Goal: Task Accomplishment & Management: Use online tool/utility

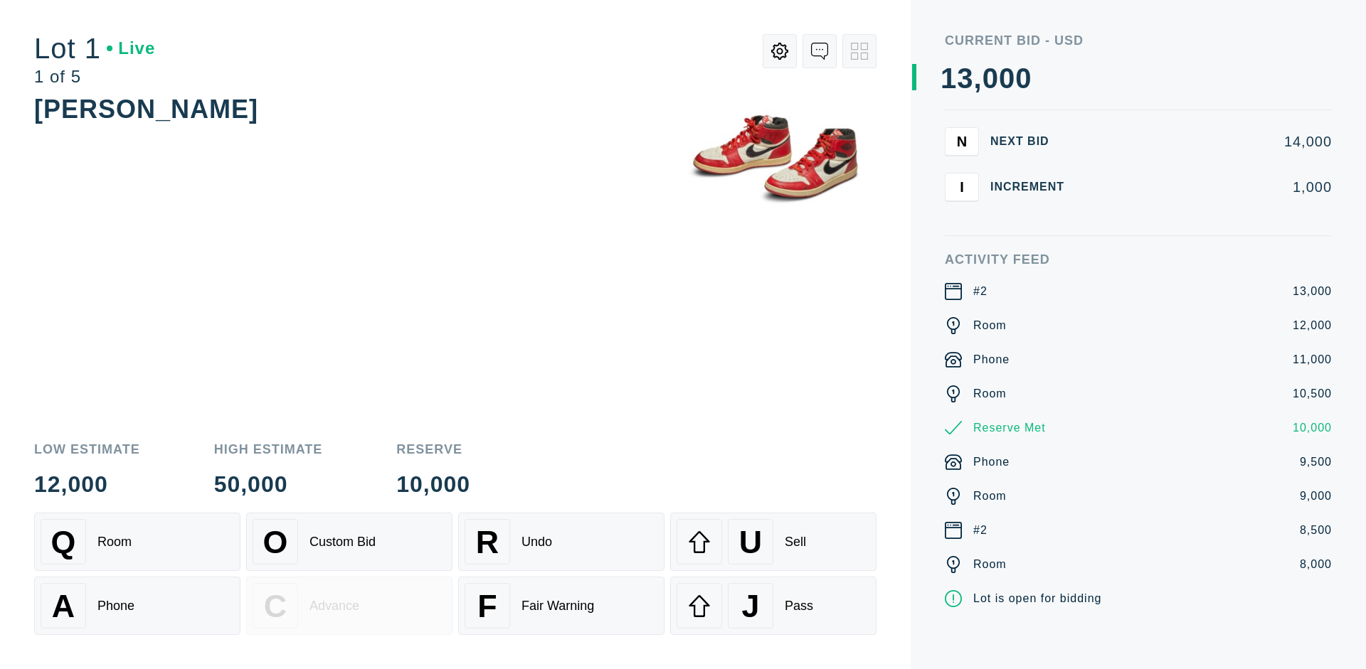
click at [137, 604] on div "A Phone" at bounding box center [137, 606] width 193 height 46
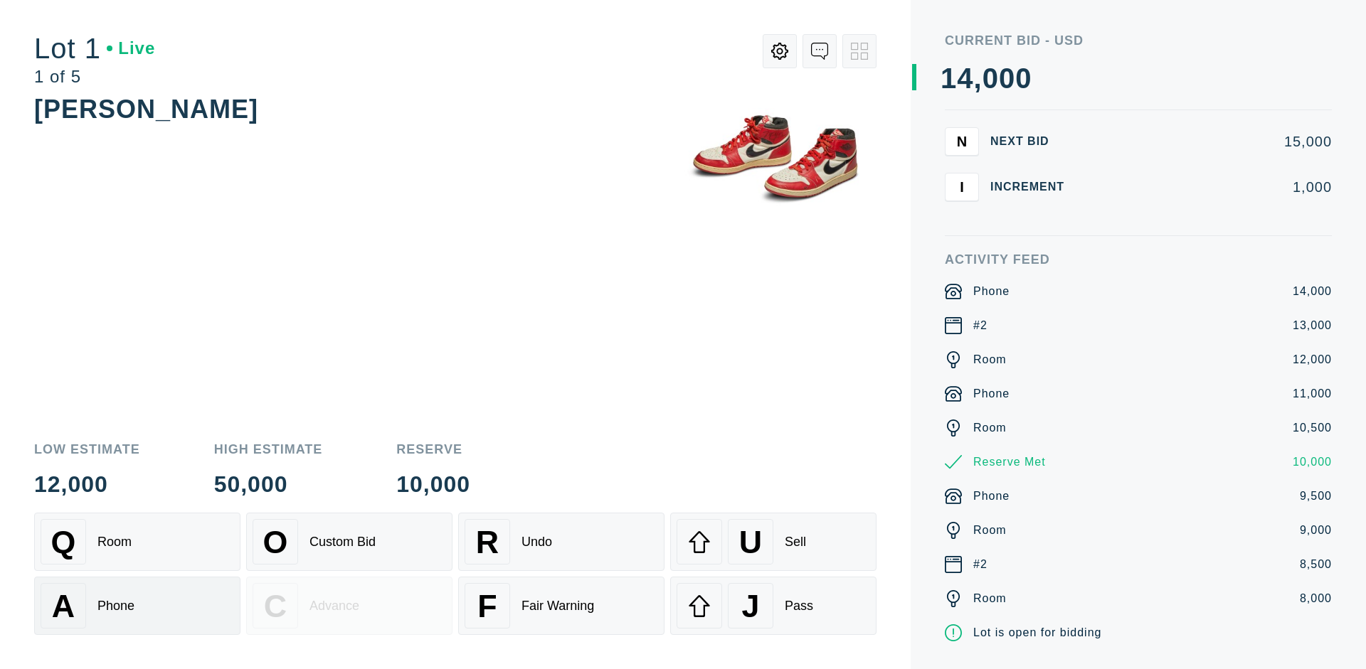
click at [137, 542] on div "Q Room" at bounding box center [137, 542] width 193 height 46
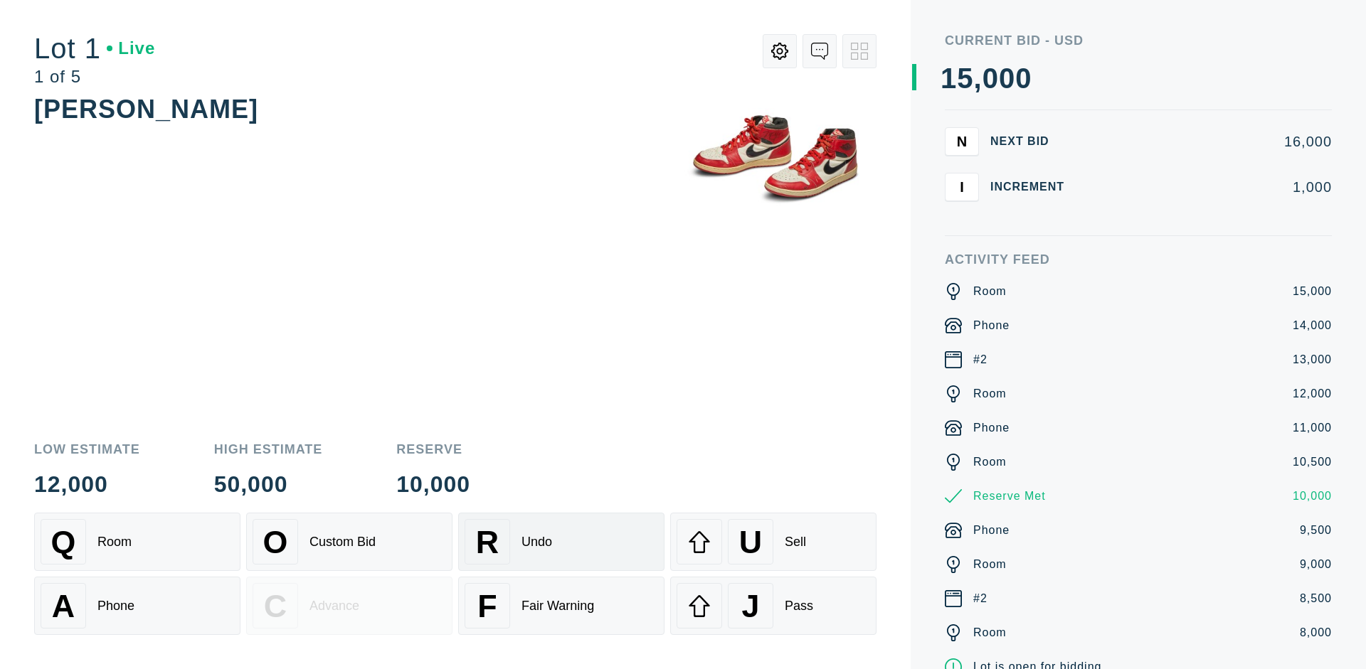
click at [561, 542] on div "R Undo" at bounding box center [560, 542] width 193 height 46
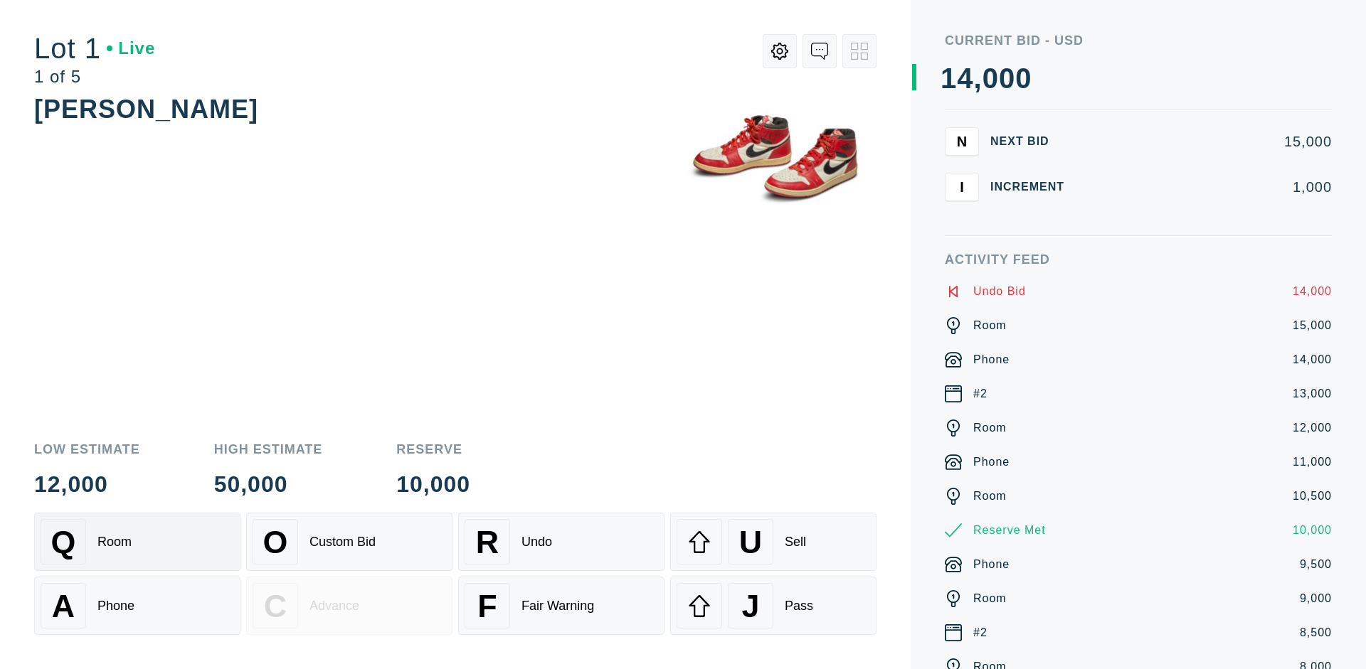
click at [137, 542] on div "Q Room" at bounding box center [137, 542] width 193 height 46
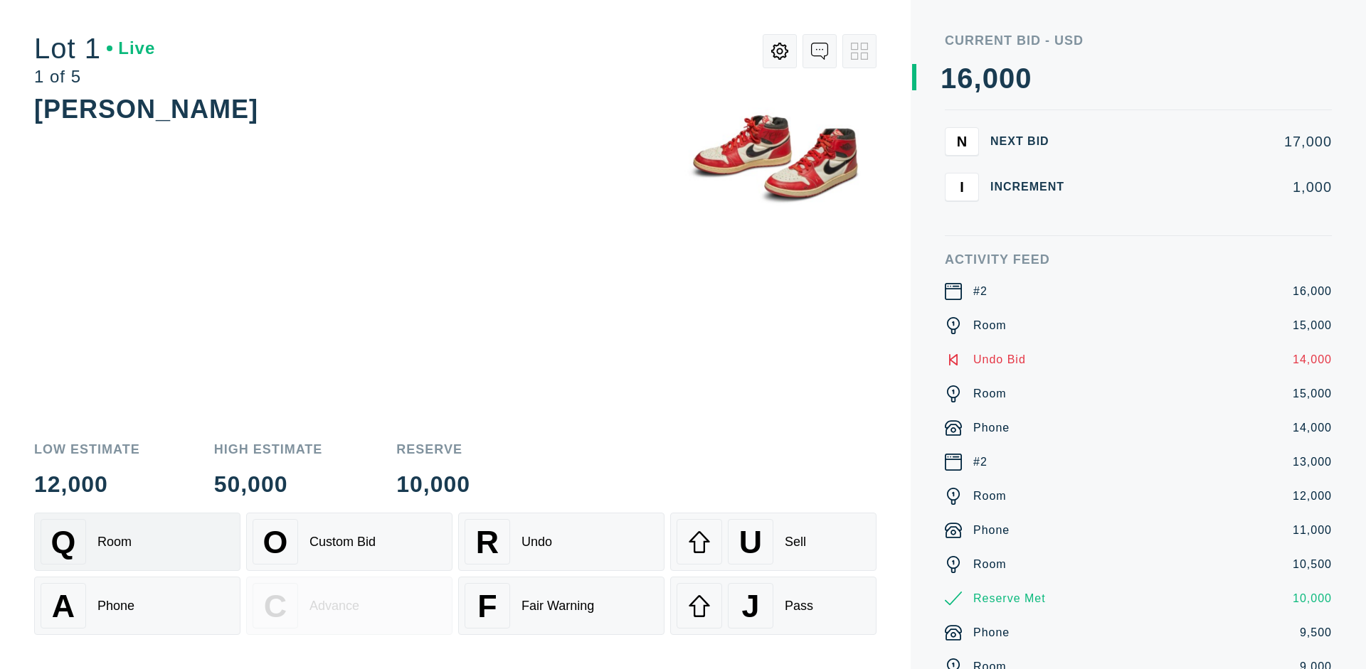
click at [137, 606] on div "A Phone" at bounding box center [137, 606] width 193 height 46
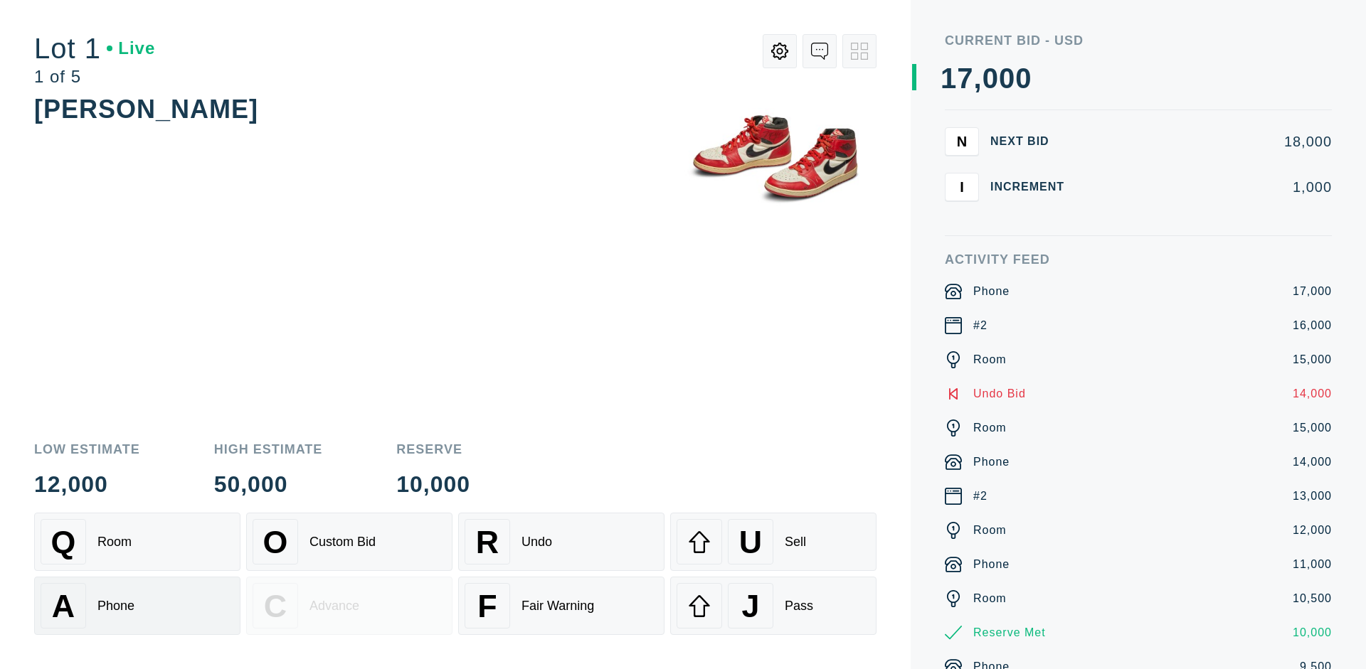
click at [137, 542] on div "Q Room" at bounding box center [137, 542] width 193 height 46
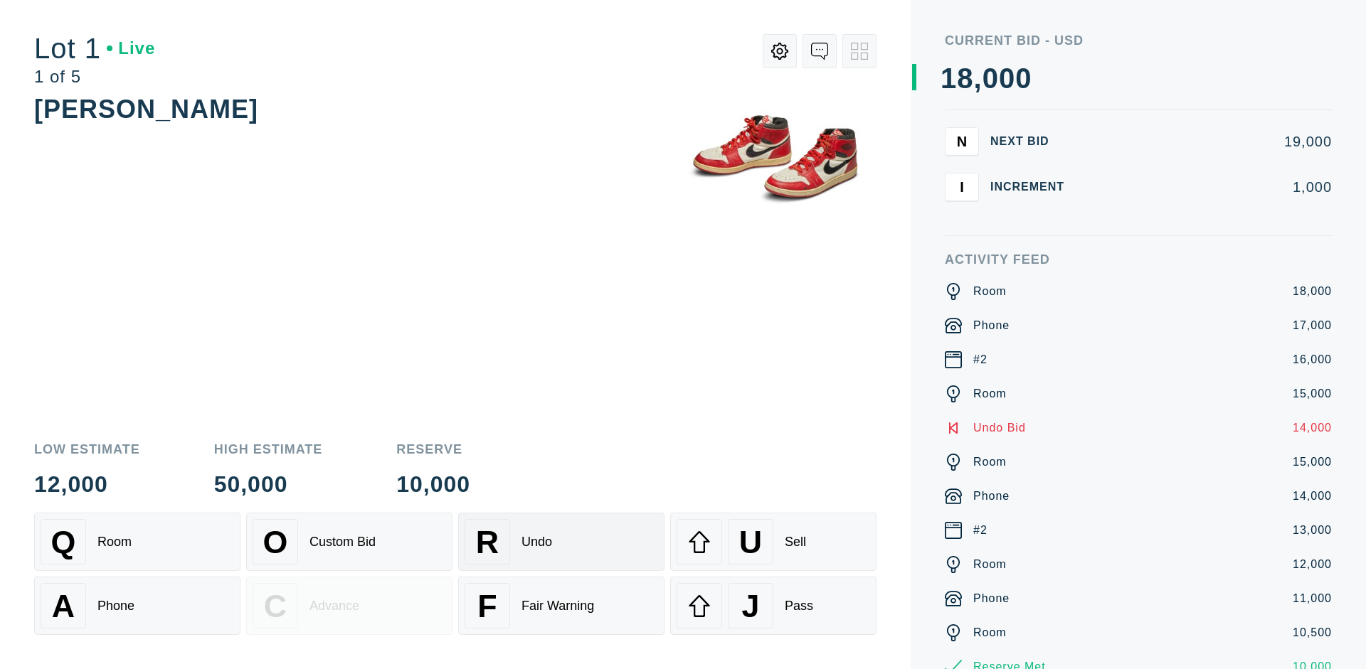
click at [561, 542] on div "R Undo" at bounding box center [560, 542] width 193 height 46
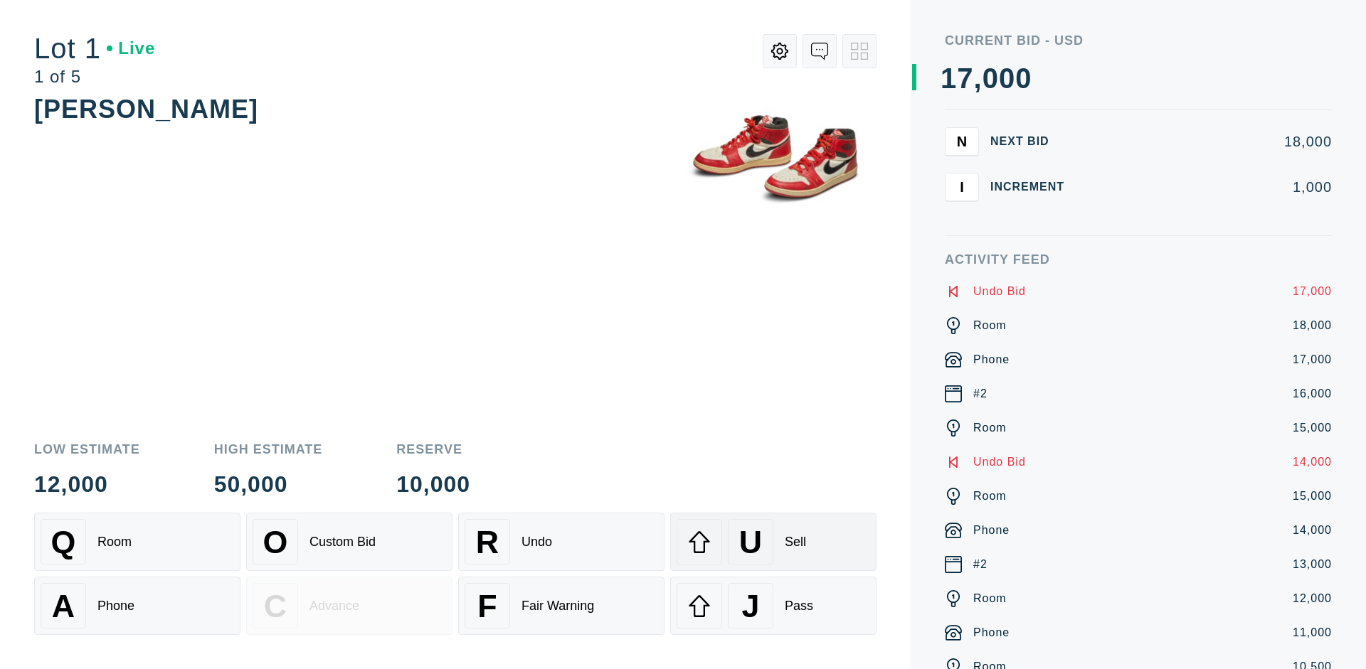
click at [773, 542] on div "U Sell" at bounding box center [772, 542] width 193 height 46
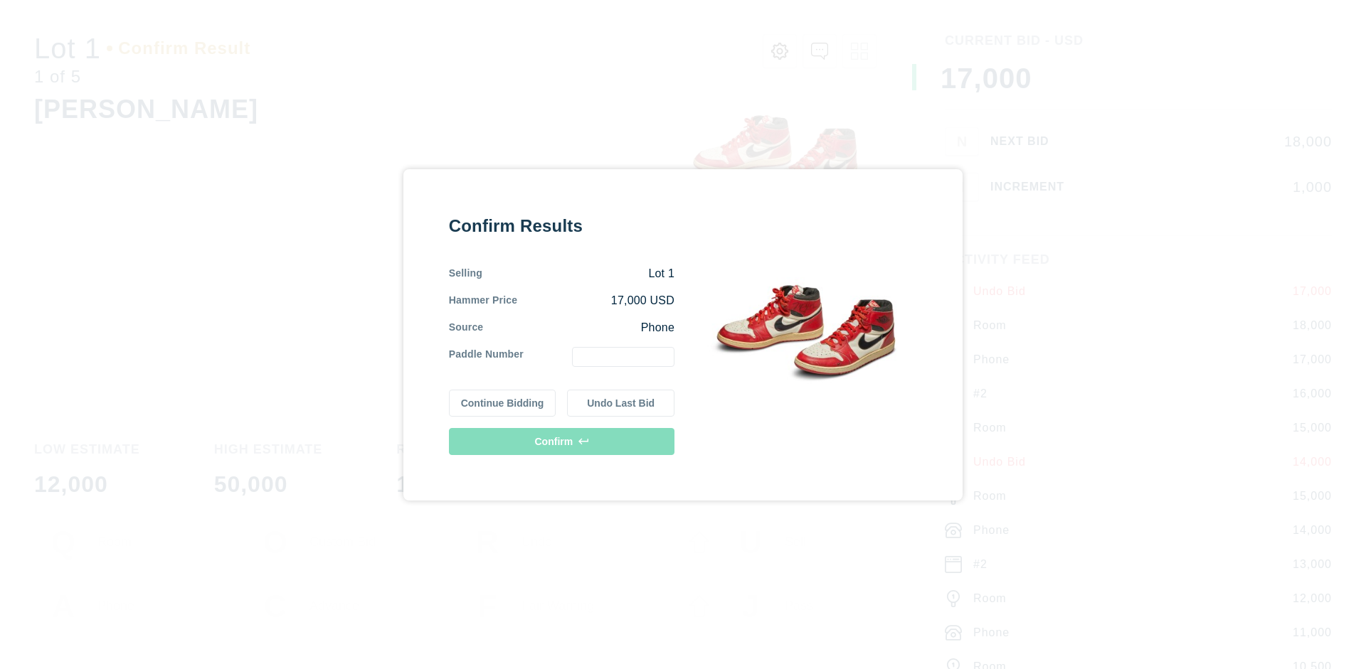
click at [503, 403] on button "Continue Bidding" at bounding box center [502, 403] width 107 height 27
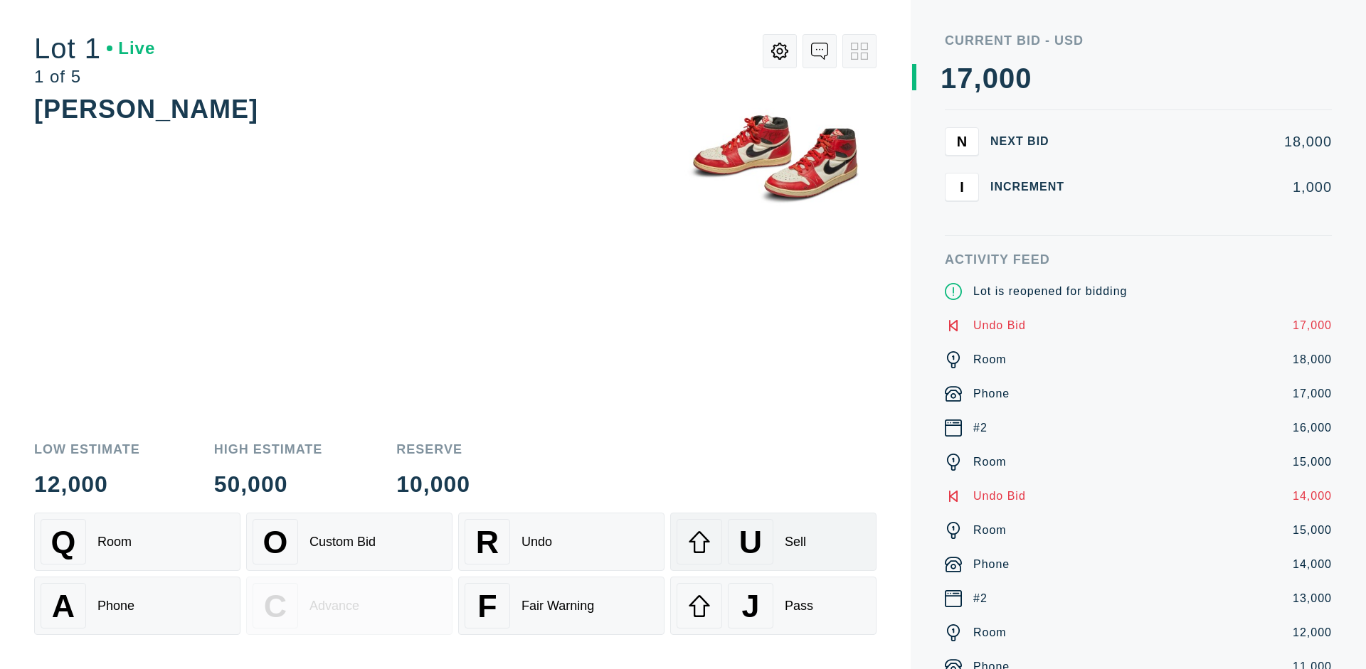
click at [773, 542] on div "U Sell" at bounding box center [772, 542] width 193 height 46
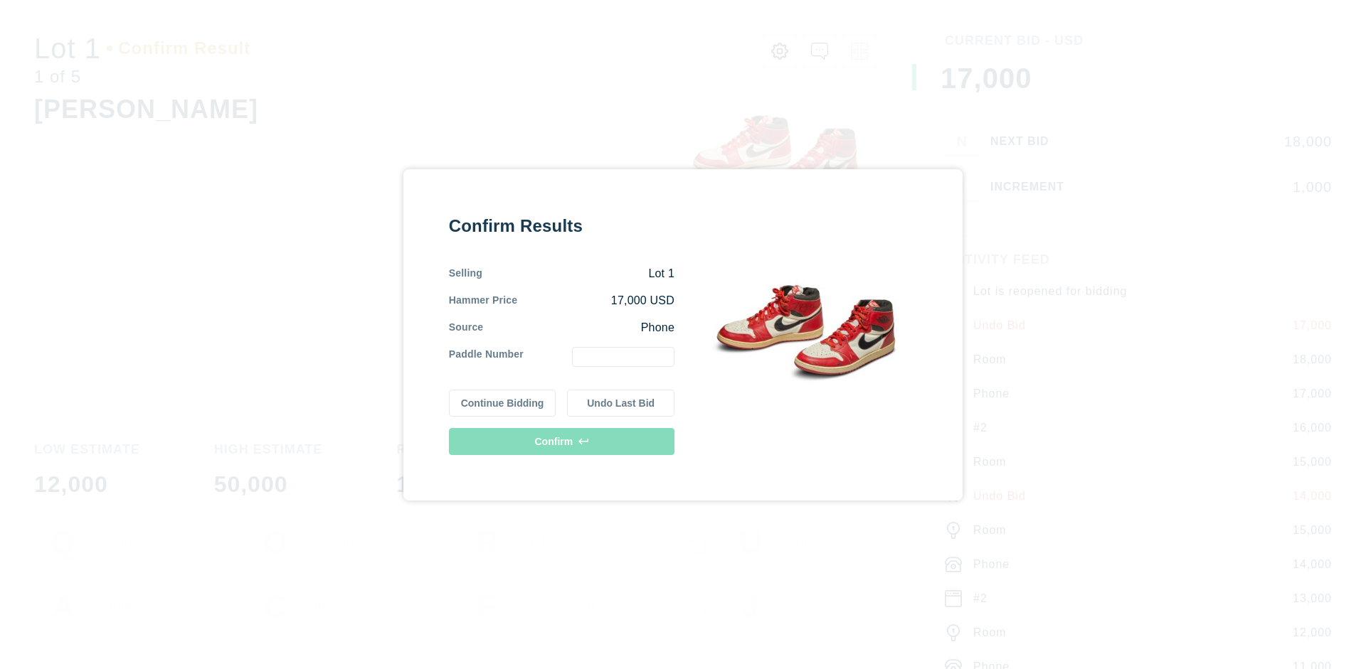
click at [621, 403] on button "Undo Last Bid" at bounding box center [620, 403] width 107 height 27
click at [503, 400] on button "Continue Bidding" at bounding box center [502, 401] width 107 height 27
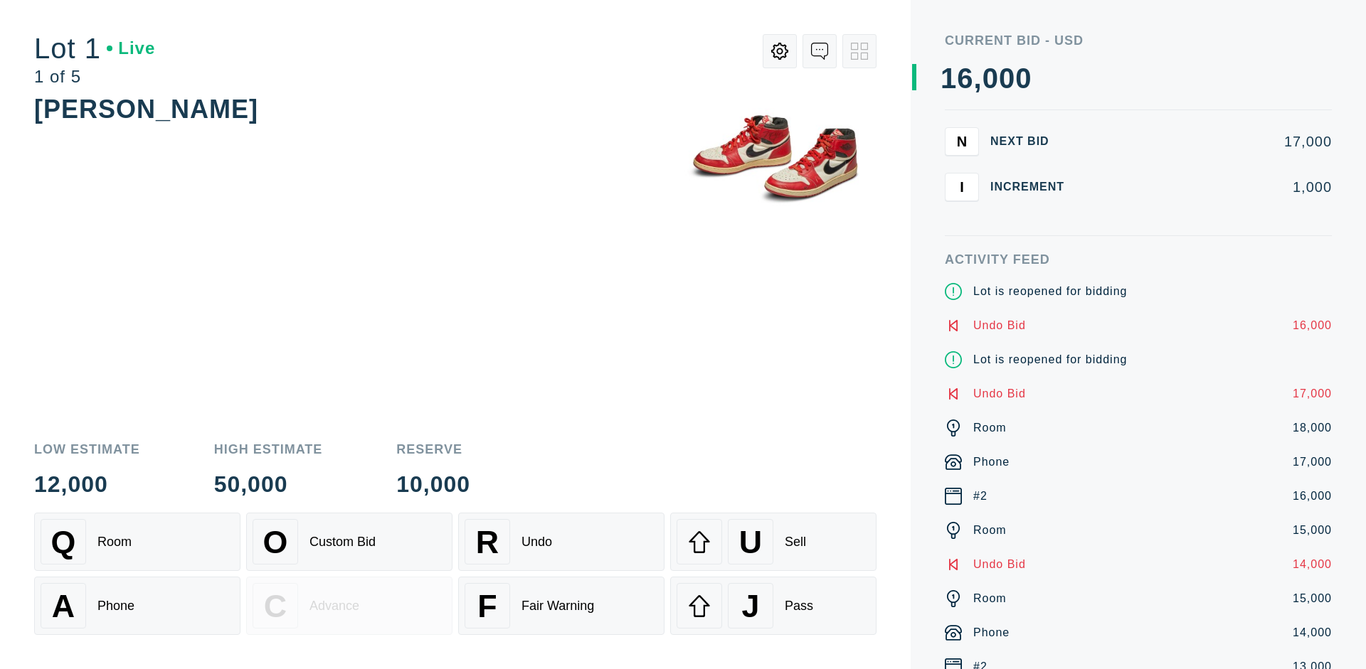
click at [773, 606] on div "J Pass" at bounding box center [772, 606] width 193 height 46
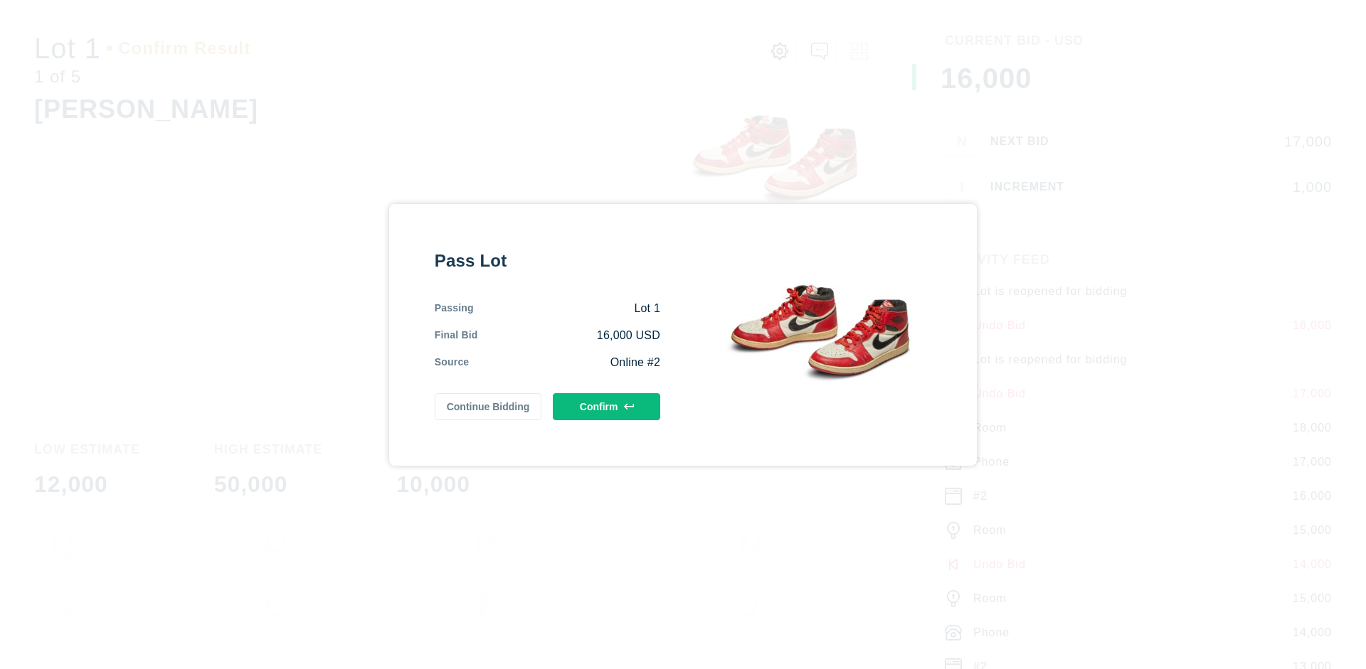
click at [607, 406] on button "Confirm" at bounding box center [606, 406] width 107 height 27
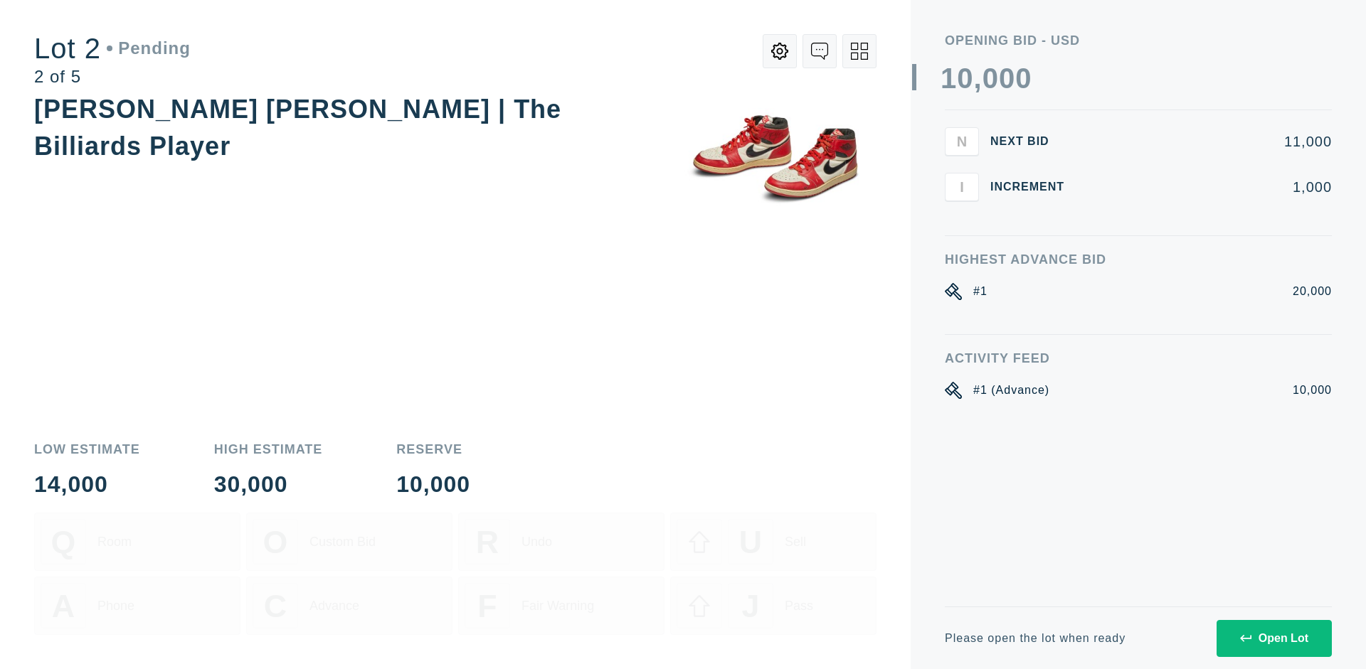
click at [1273, 638] on div "Open Lot" at bounding box center [1274, 638] width 68 height 13
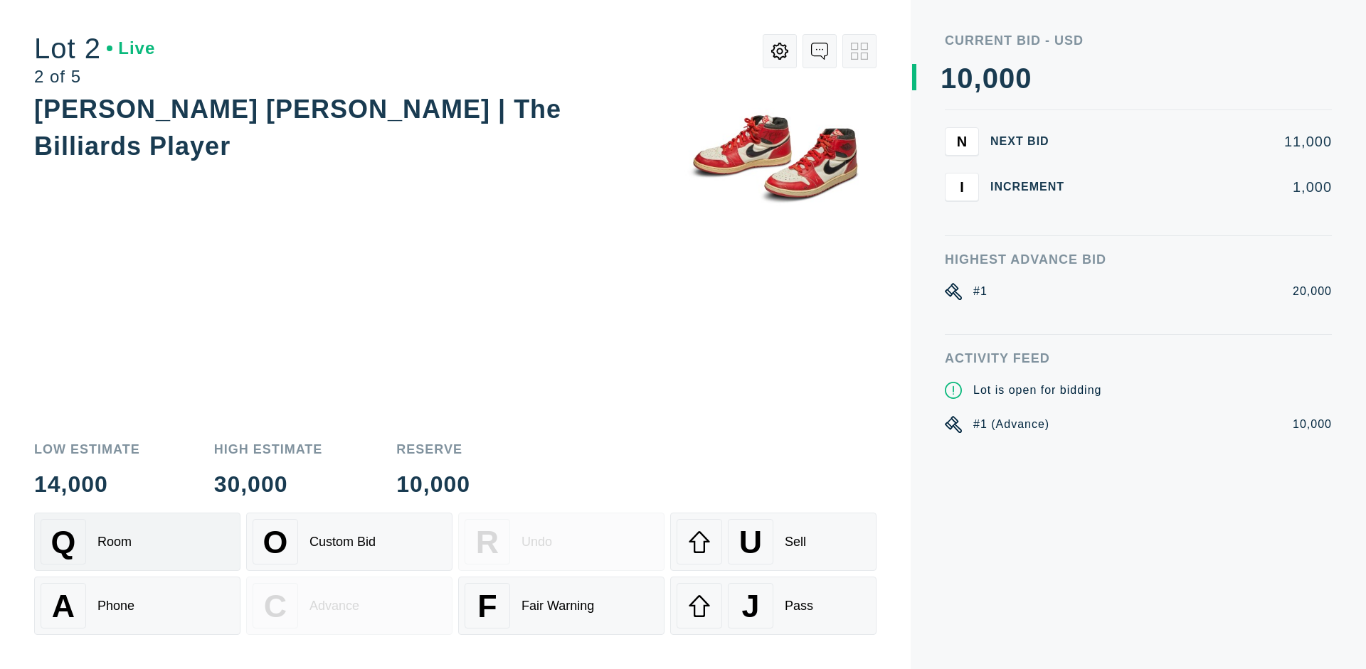
click at [137, 542] on div "Q Room" at bounding box center [137, 542] width 193 height 46
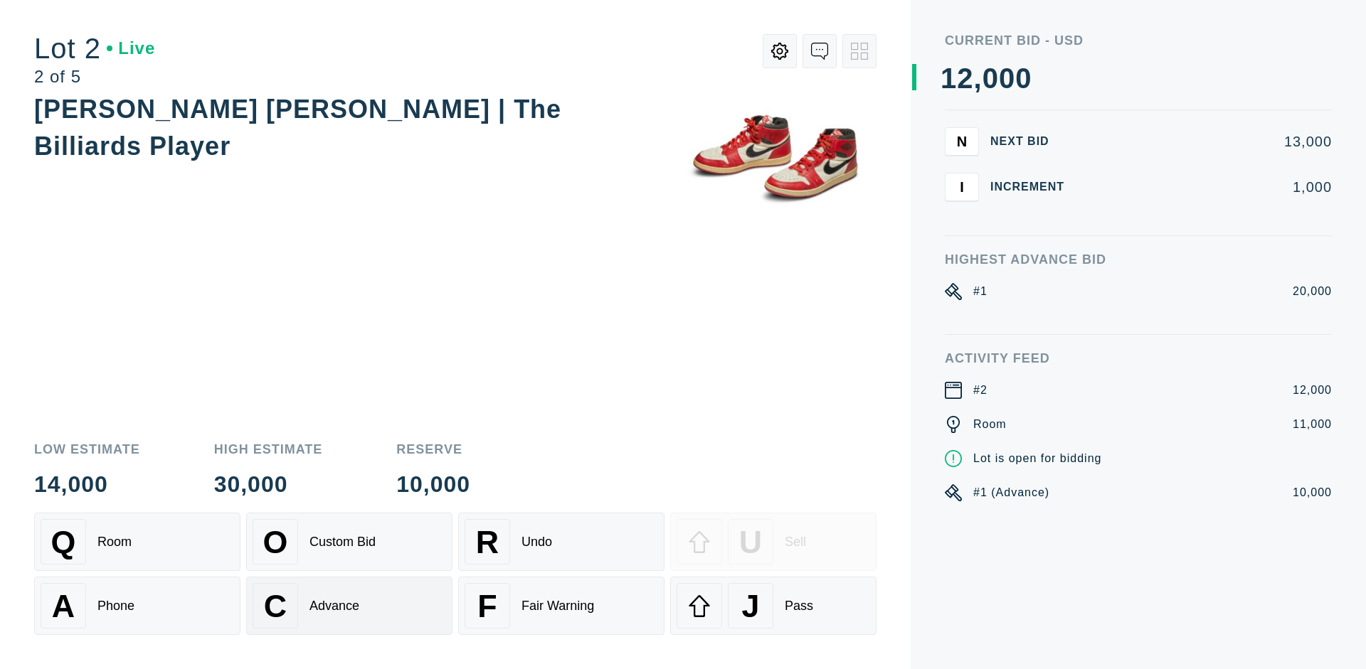
click at [349, 606] on div "Advance" at bounding box center [334, 606] width 50 height 15
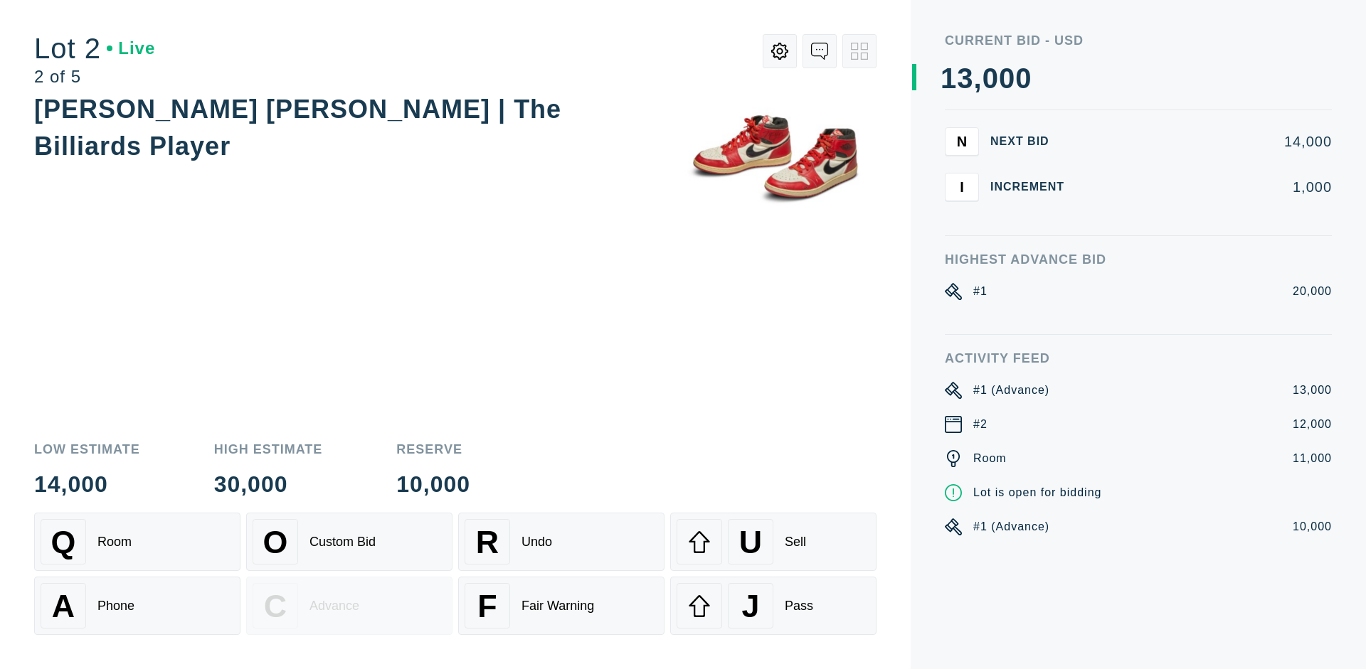
click at [773, 542] on div "U Sell" at bounding box center [772, 542] width 193 height 46
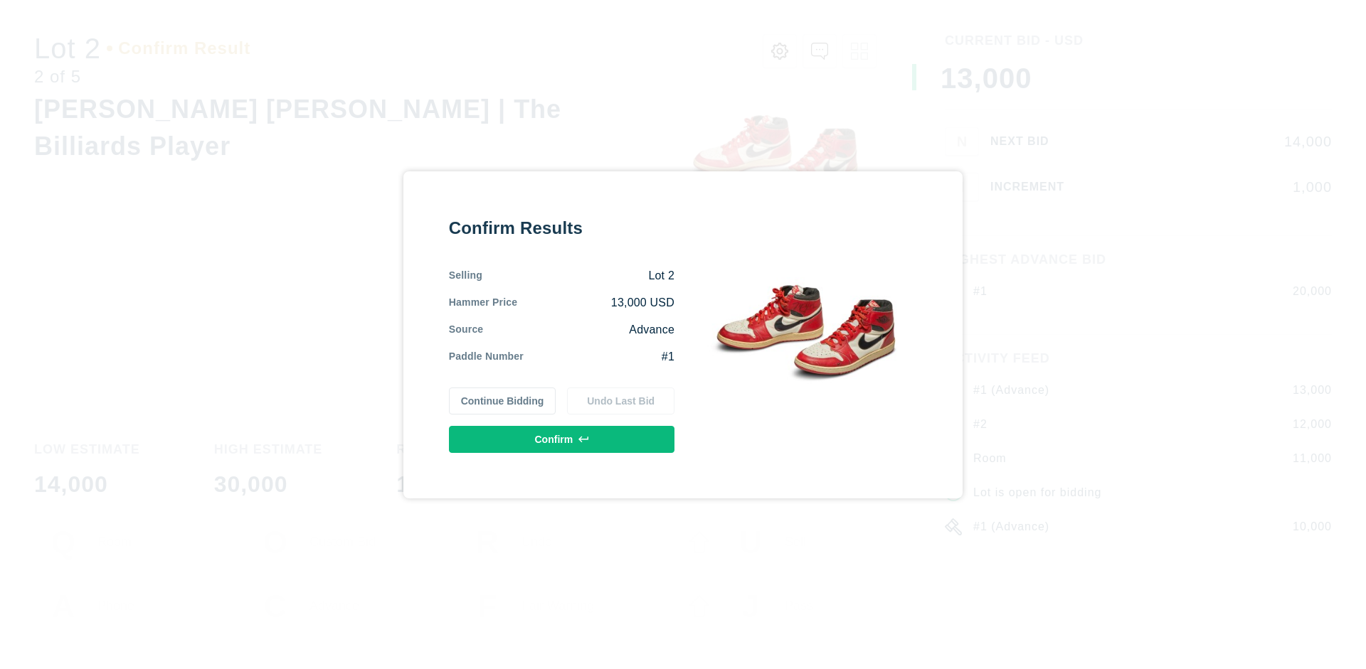
click at [562, 439] on button "Confirm" at bounding box center [561, 439] width 225 height 27
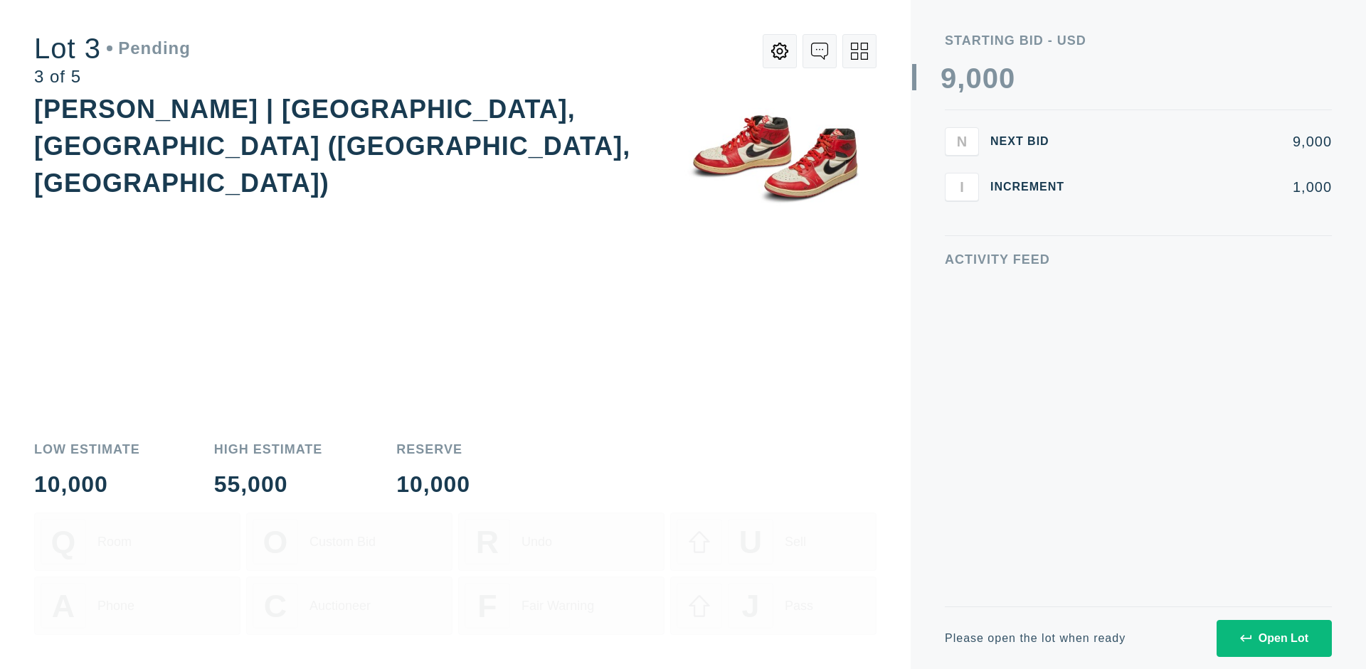
click at [1273, 638] on div "Open Lot" at bounding box center [1274, 638] width 68 height 13
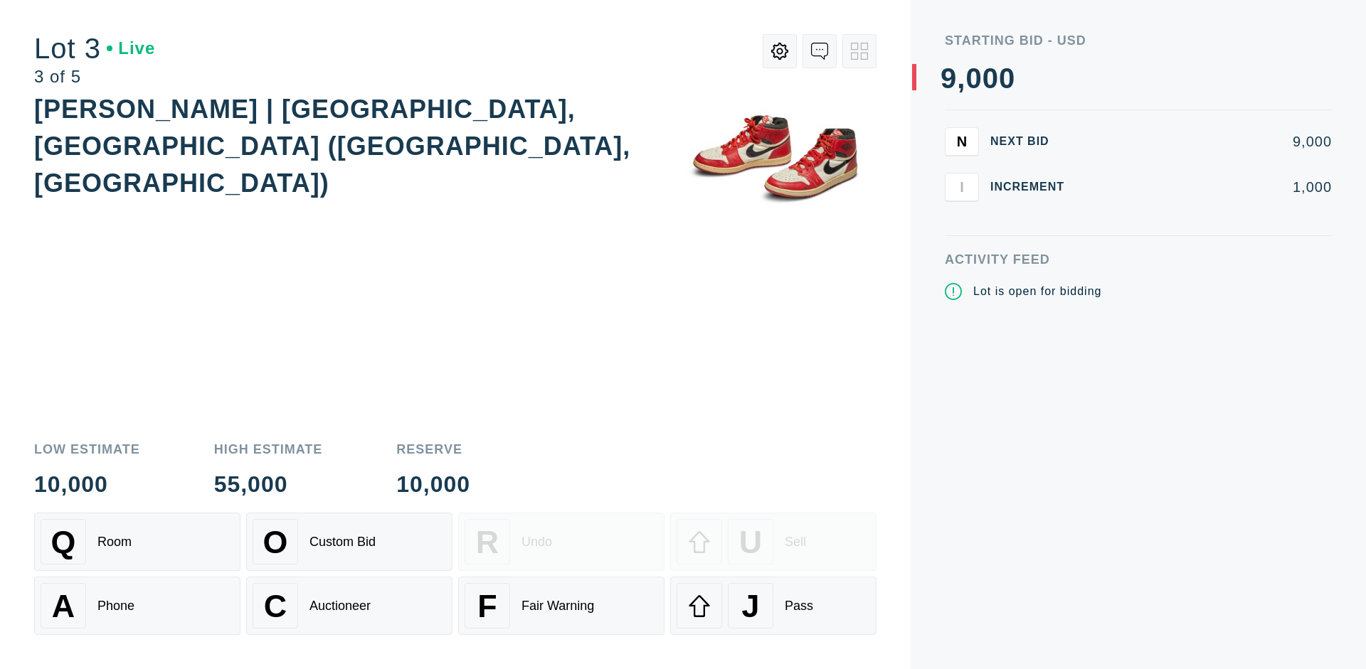
click at [773, 606] on div "J Pass" at bounding box center [772, 606] width 193 height 46
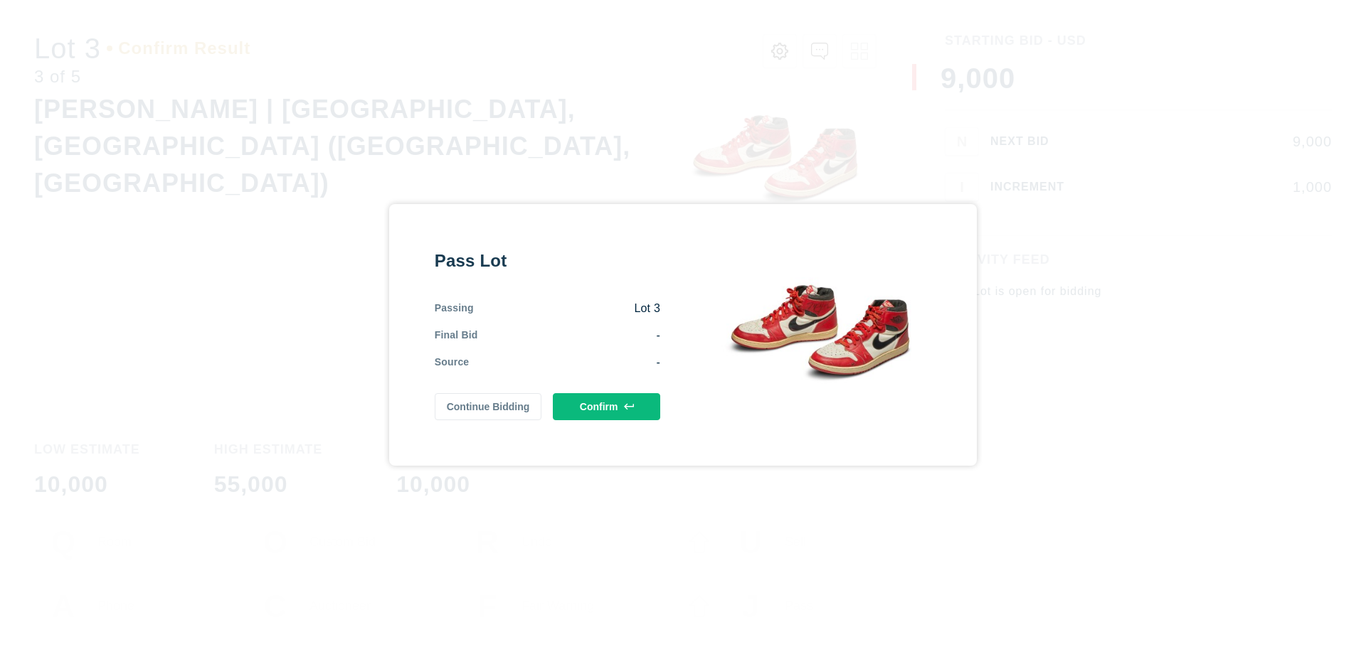
click at [607, 406] on button "Confirm" at bounding box center [606, 406] width 107 height 27
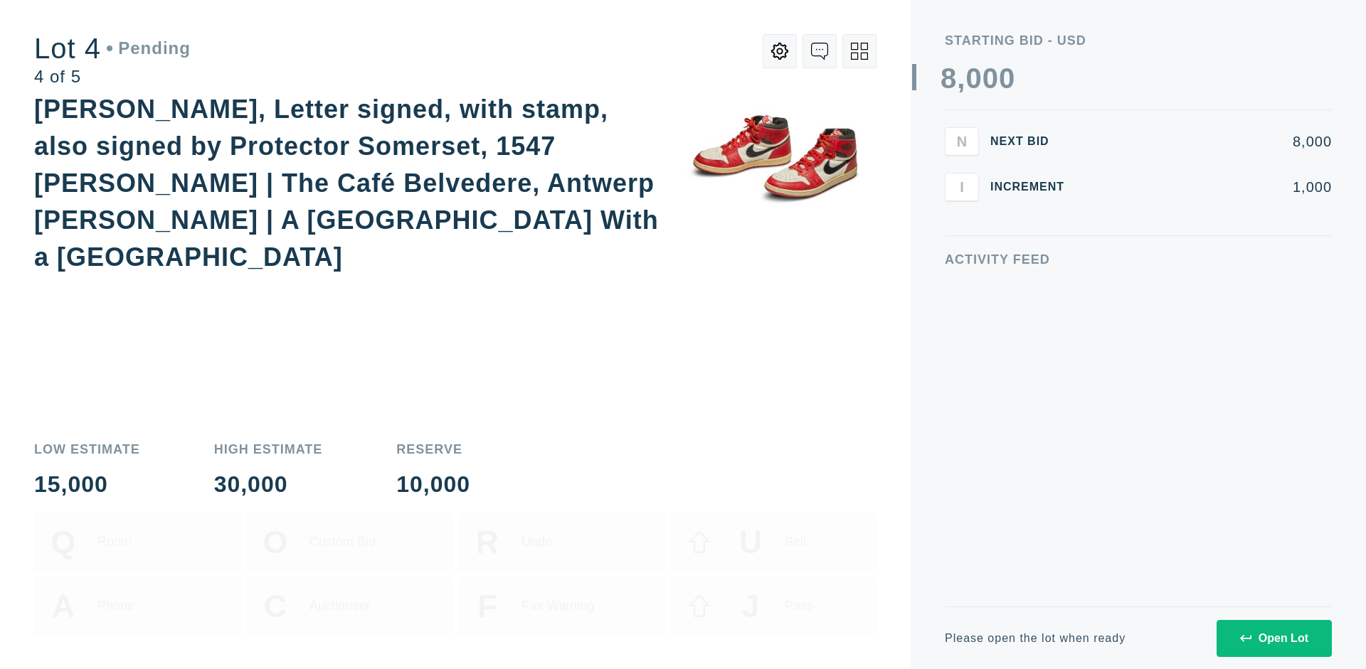
click at [1273, 638] on div "Open Lot" at bounding box center [1274, 638] width 68 height 13
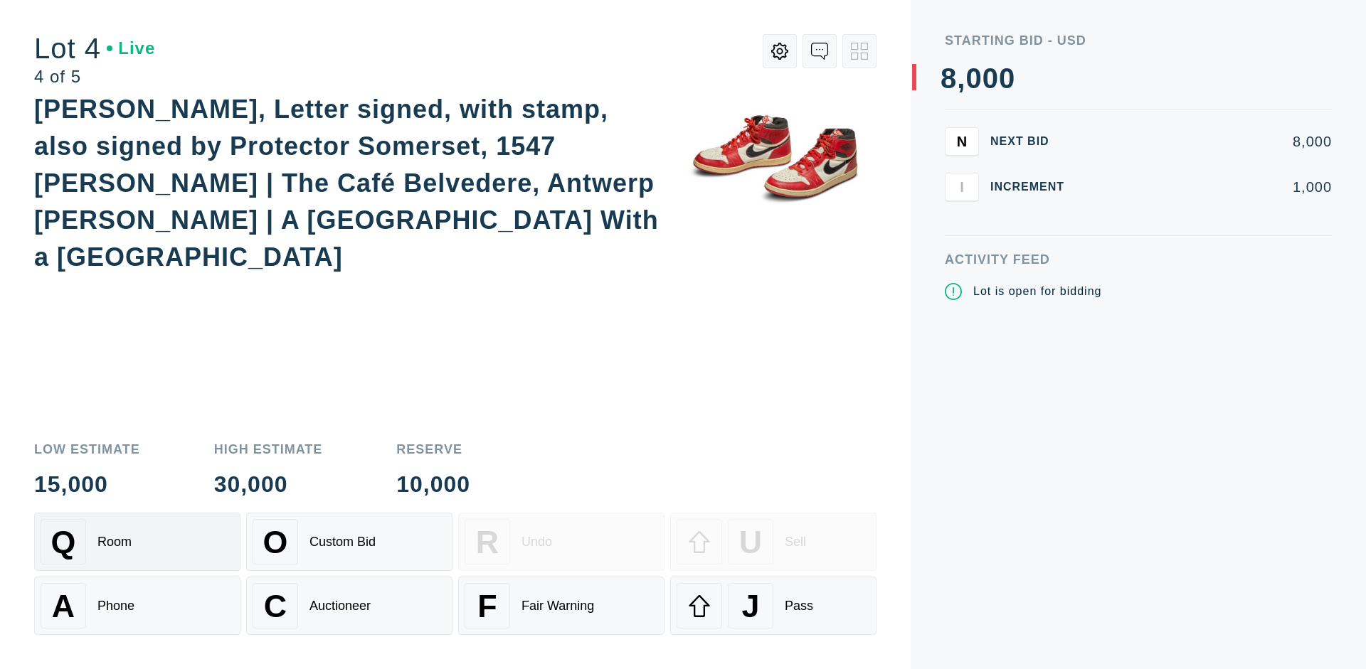
click at [137, 542] on div "Q Room" at bounding box center [137, 542] width 193 height 46
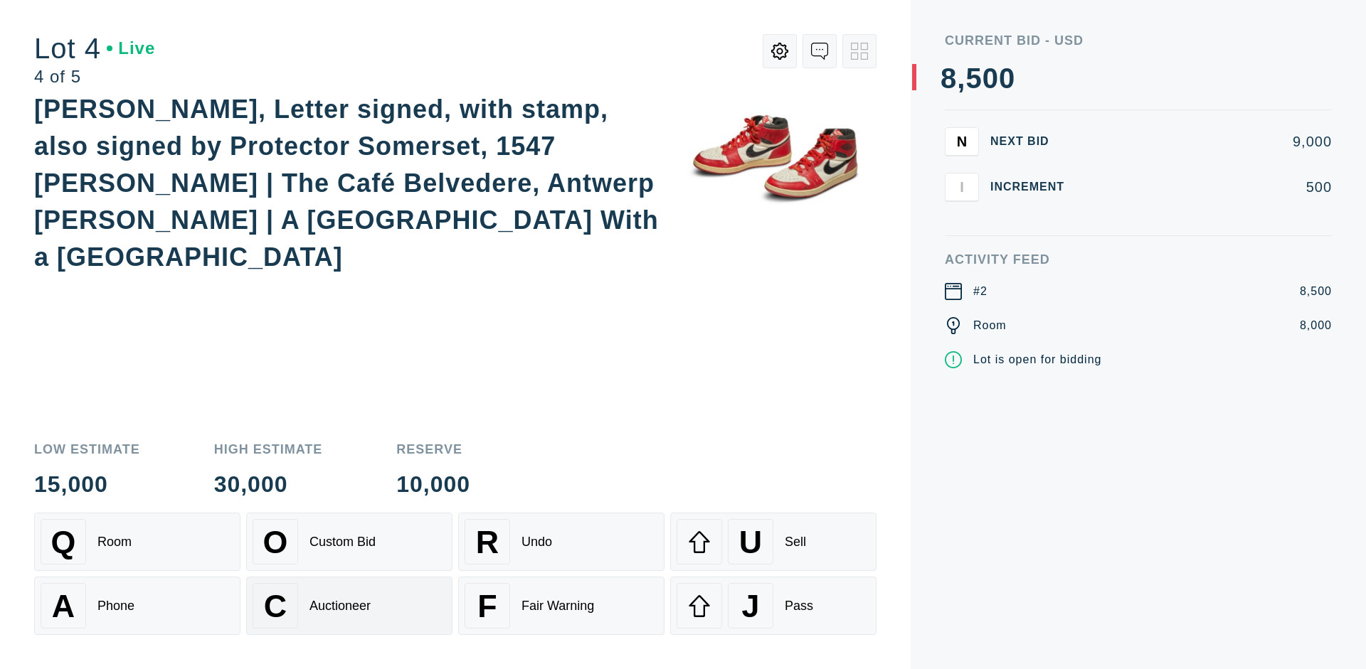
click at [349, 606] on div "Auctioneer" at bounding box center [339, 606] width 61 height 15
click at [773, 606] on div "J Pass" at bounding box center [772, 606] width 193 height 46
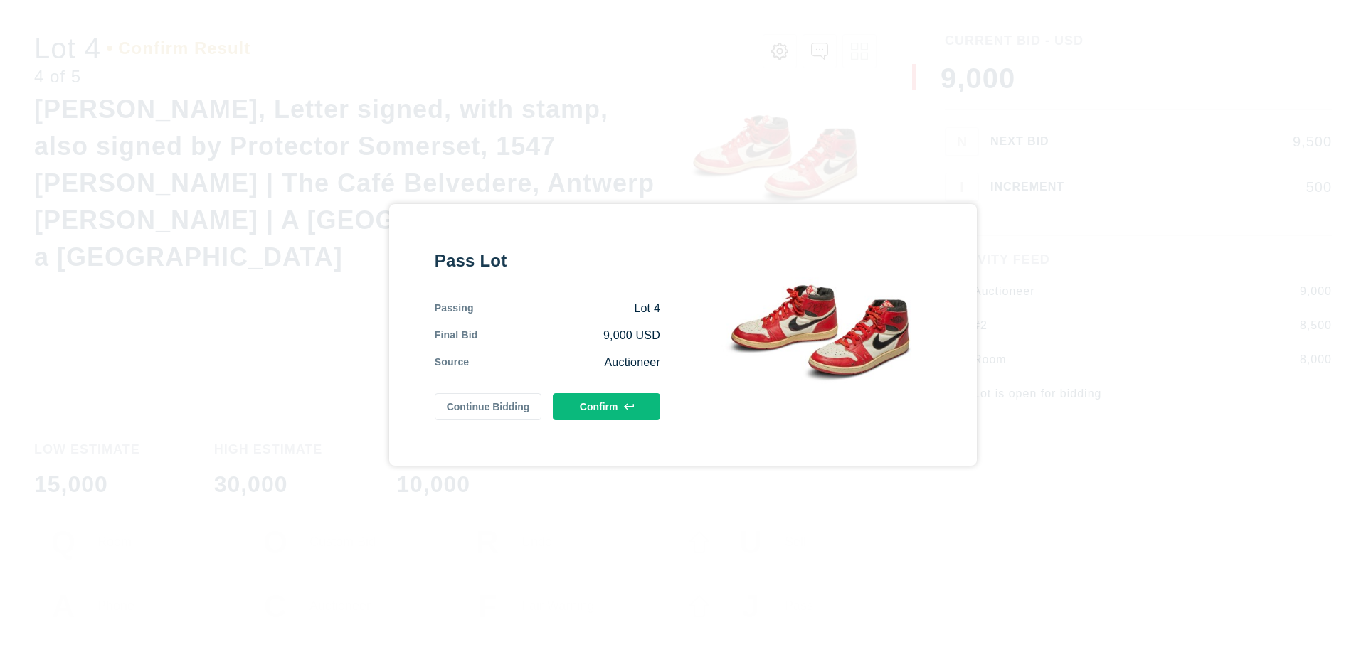
click at [607, 406] on button "Confirm" at bounding box center [606, 406] width 107 height 27
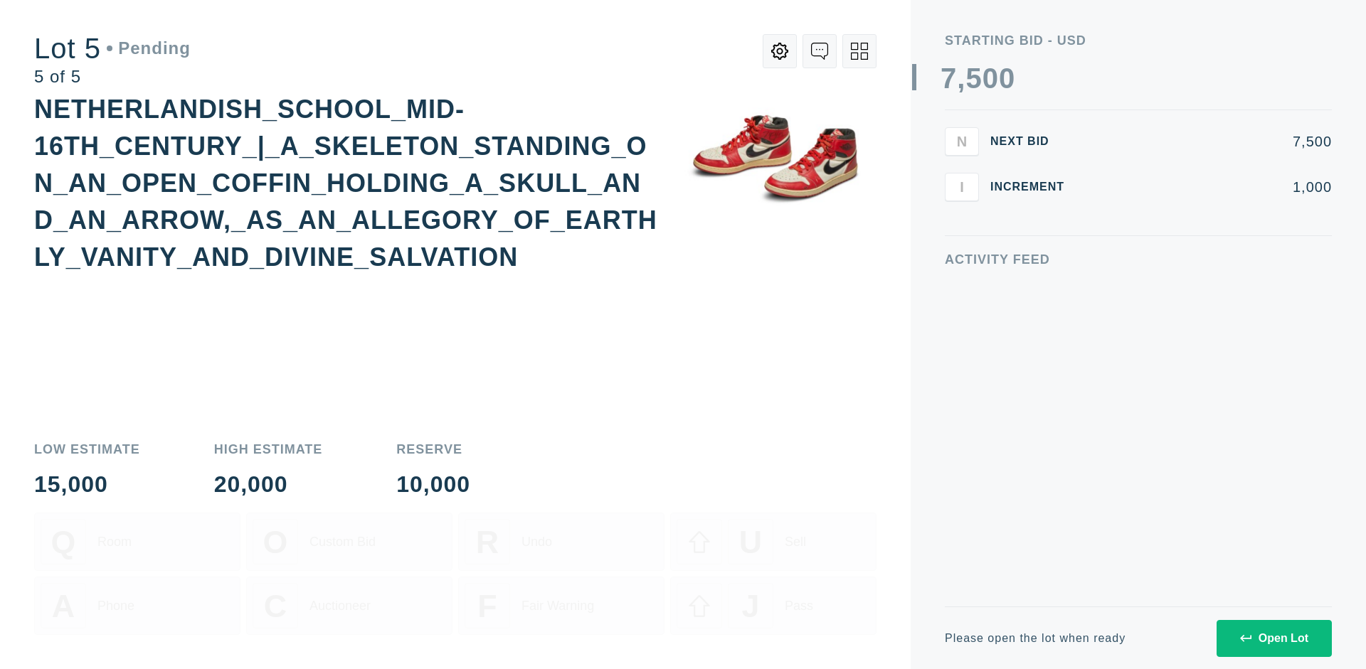
click at [1273, 638] on div "Open Lot" at bounding box center [1274, 638] width 68 height 13
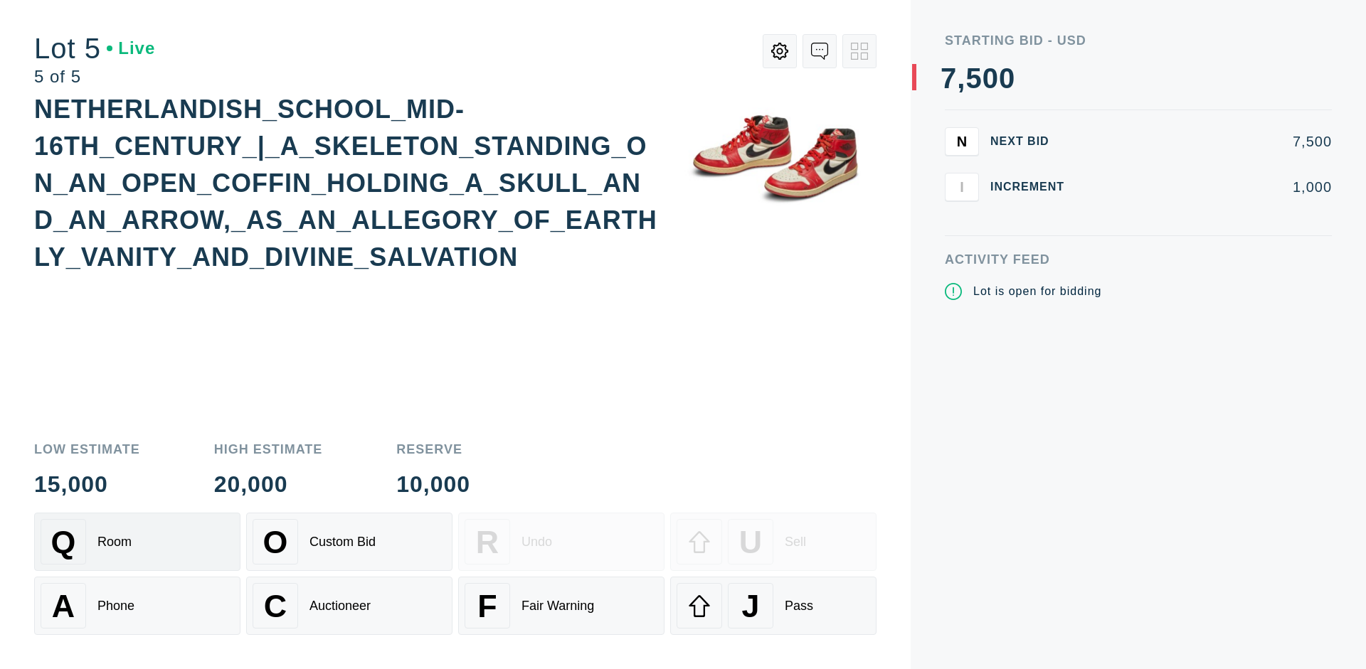
click at [137, 542] on div "Q Room" at bounding box center [137, 542] width 193 height 46
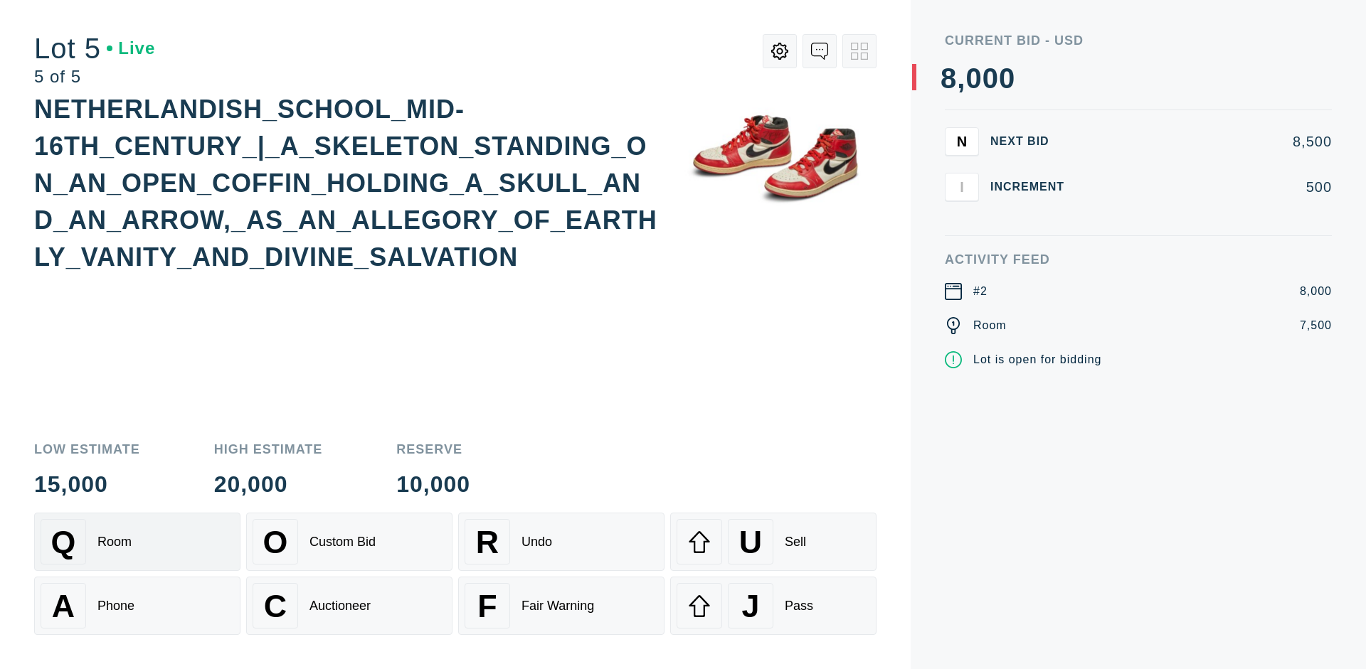
click at [137, 542] on div "Q Room" at bounding box center [137, 542] width 193 height 46
click at [773, 542] on div "U Sell" at bounding box center [772, 542] width 193 height 46
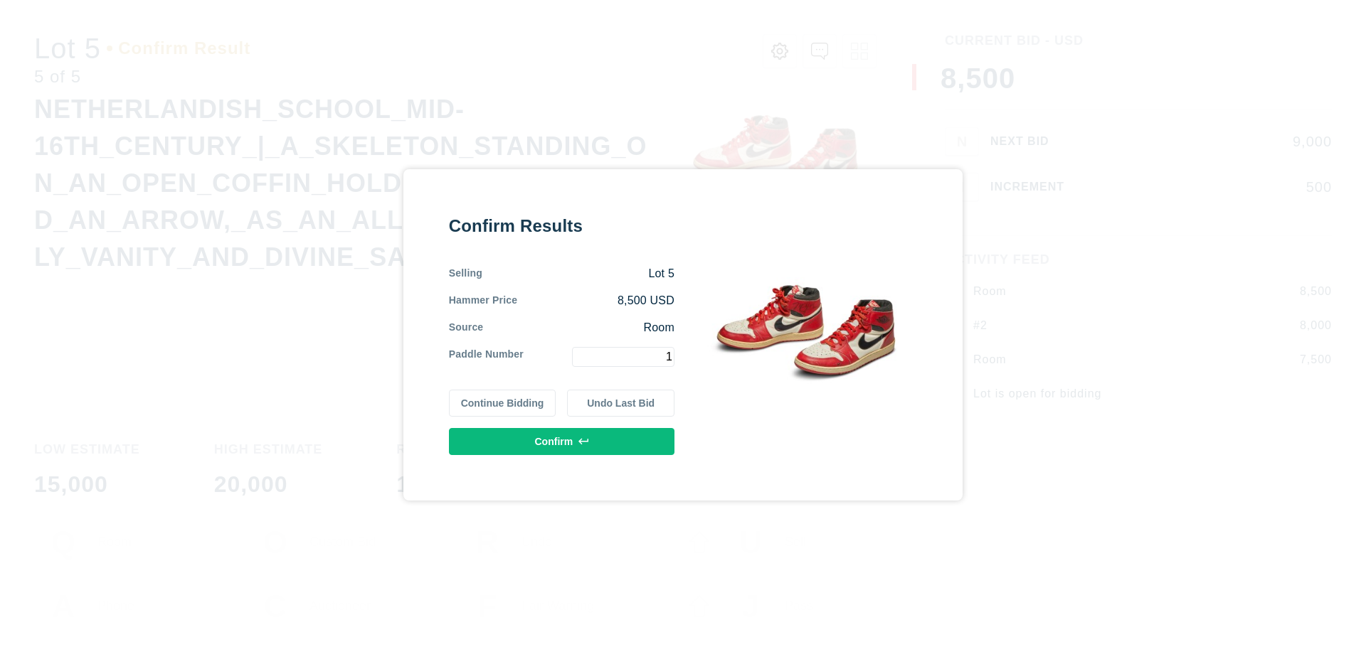
type input "1"
click at [562, 441] on button "Confirm" at bounding box center [561, 441] width 225 height 27
